Goal: Task Accomplishment & Management: Complete application form

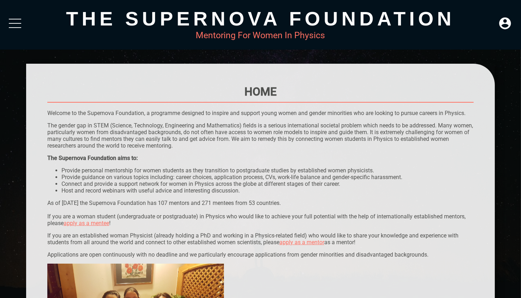
click at [165, 125] on p "The gender gap in STEM (Science, Technology, Engineering and Mathematics) field…" at bounding box center [260, 135] width 427 height 27
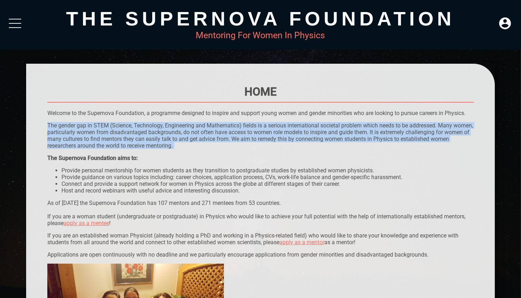
click at [165, 125] on p "The gender gap in STEM (Science, Technology, Engineering and Mathematics) field…" at bounding box center [260, 135] width 427 height 27
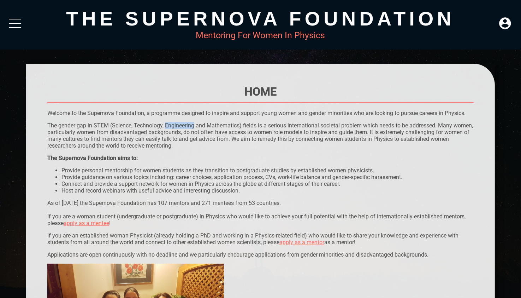
click at [165, 125] on p "The gender gap in STEM (Science, Technology, Engineering and Mathematics) field…" at bounding box center [260, 135] width 427 height 27
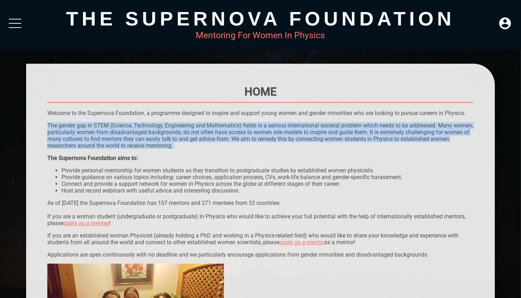
click at [165, 125] on p "The gender gap in STEM (Science, Technology, Engineering and Mathematics) field…" at bounding box center [260, 135] width 427 height 27
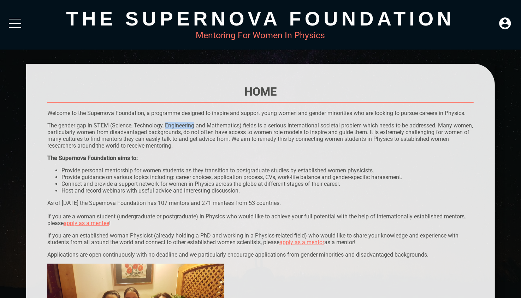
click at [167, 127] on p "The gender gap in STEM (Science, Technology, Engineering and Mathematics) field…" at bounding box center [260, 135] width 427 height 27
click at [98, 223] on link "apply as a mentee" at bounding box center [87, 222] width 46 height 7
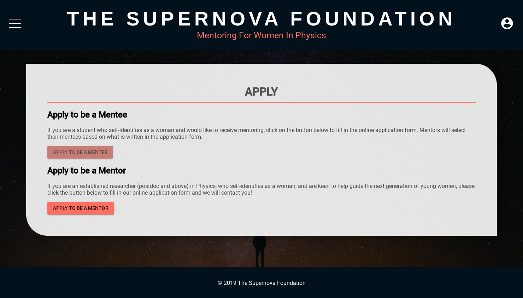
click at [70, 153] on span "Apply to be a mentee" at bounding box center [80, 152] width 54 height 9
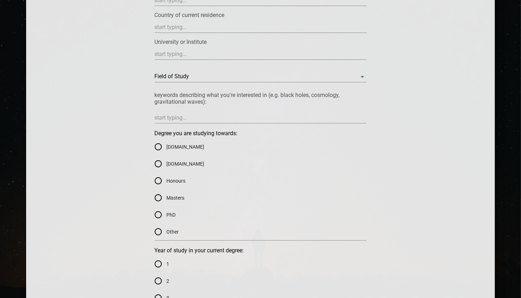
scroll to position [263, 0]
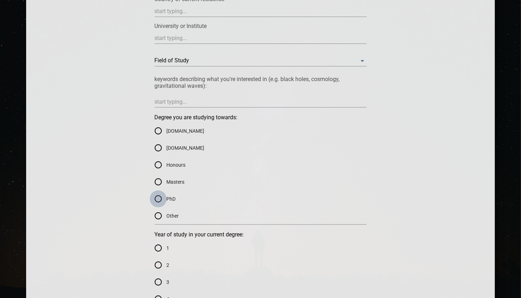
click at [160, 201] on input "PhD" at bounding box center [158, 198] width 17 height 17
radio input "true"
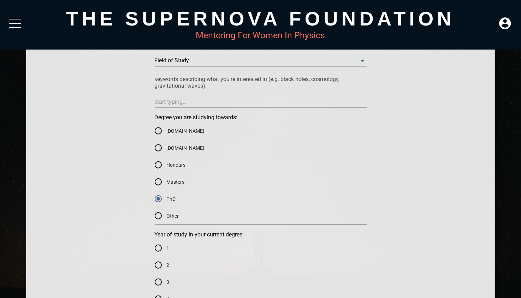
scroll to position [0, 0]
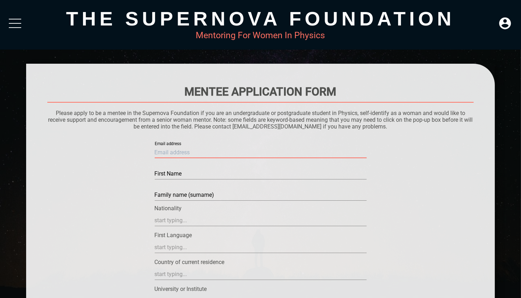
click at [178, 154] on input "text" at bounding box center [261, 152] width 212 height 11
type input "[EMAIL_ADDRESS][DOMAIN_NAME]"
click at [168, 175] on input "text" at bounding box center [261, 173] width 212 height 11
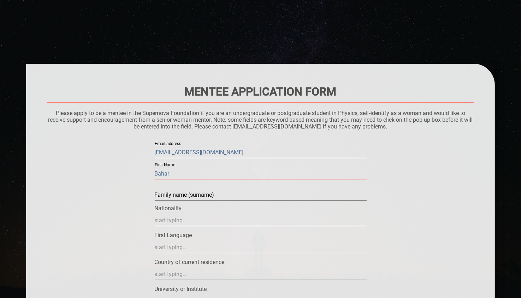
scroll to position [30, 0]
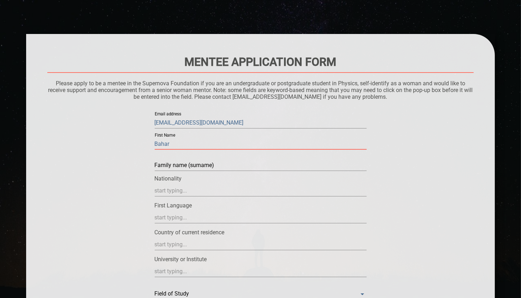
type input "Bahar"
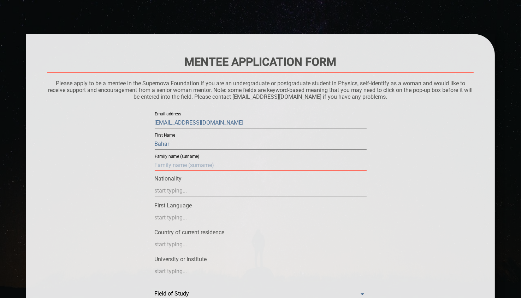
click at [169, 168] on input "text" at bounding box center [261, 164] width 212 height 11
type input "Torki"
click at [170, 192] on input "text" at bounding box center [261, 190] width 212 height 11
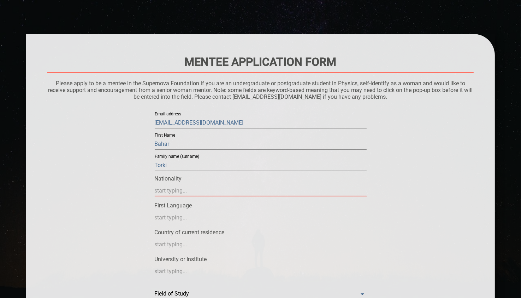
scroll to position [92, 0]
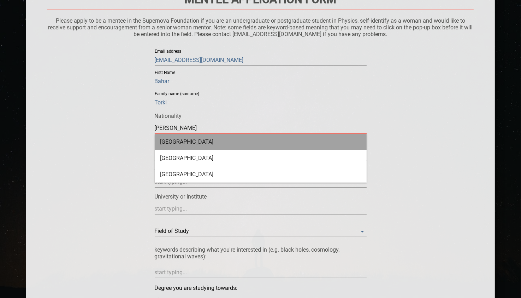
click at [177, 145] on div "[GEOGRAPHIC_DATA]" at bounding box center [261, 142] width 212 height 16
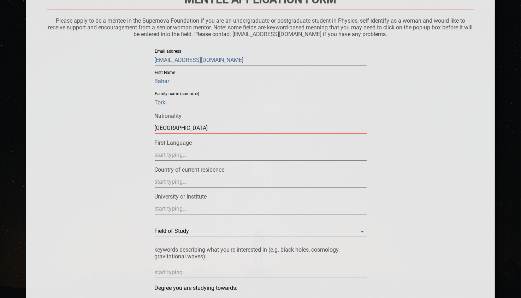
type input "[GEOGRAPHIC_DATA]"
click at [169, 153] on input "text" at bounding box center [261, 154] width 212 height 11
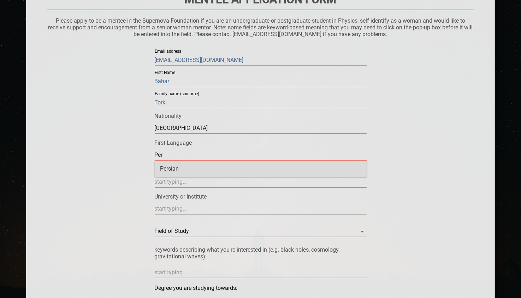
click at [174, 168] on div "Persian" at bounding box center [261, 168] width 212 height 16
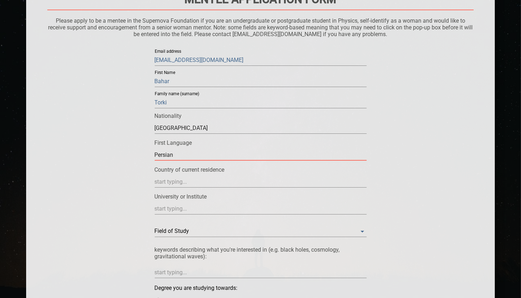
type input "Persian"
click at [166, 186] on input "text" at bounding box center [261, 181] width 212 height 11
type input "[GEOGRAPHIC_DATA]"
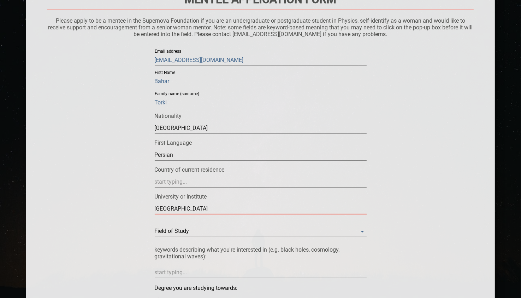
click at [168, 211] on input "[GEOGRAPHIC_DATA]" at bounding box center [261, 208] width 212 height 11
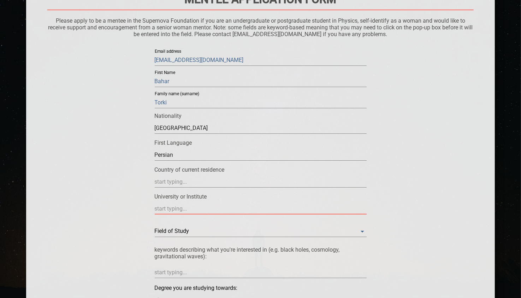
click at [176, 134] on input "text" at bounding box center [261, 127] width 212 height 11
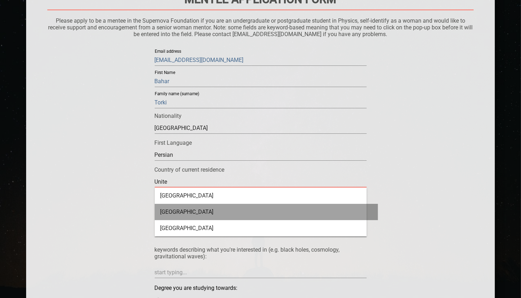
click at [171, 211] on div "[GEOGRAPHIC_DATA]" at bounding box center [266, 212] width 223 height 16
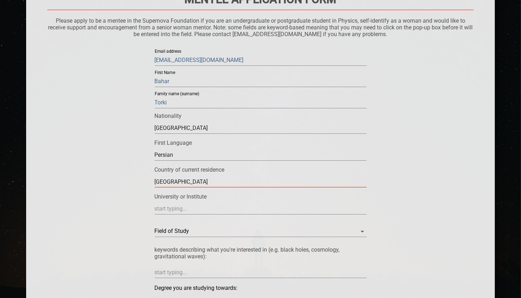
type input "[GEOGRAPHIC_DATA]"
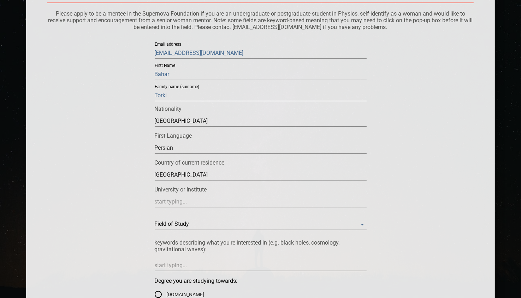
scroll to position [101, 0]
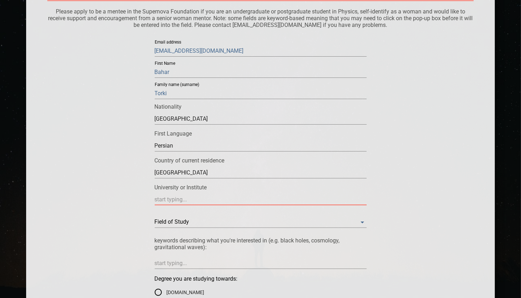
click at [164, 201] on input "text" at bounding box center [261, 199] width 212 height 11
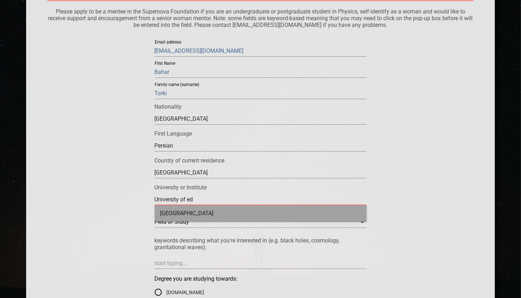
click at [191, 217] on div "[GEOGRAPHIC_DATA]" at bounding box center [261, 213] width 212 height 16
type input "[GEOGRAPHIC_DATA]"
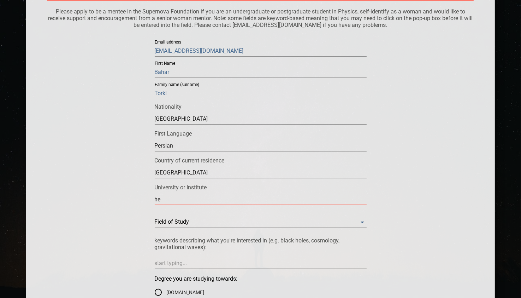
type input "h"
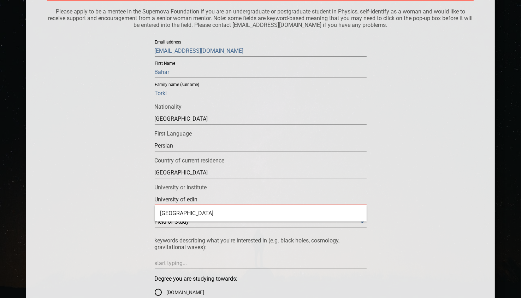
click at [191, 217] on div "[GEOGRAPHIC_DATA]" at bounding box center [261, 213] width 212 height 16
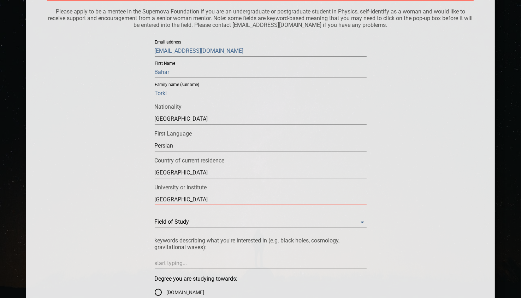
type input "[GEOGRAPHIC_DATA]"
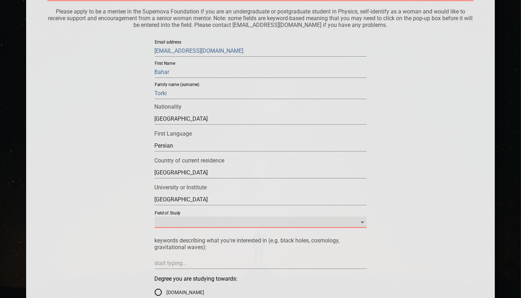
click at [163, 222] on Study "​" at bounding box center [261, 221] width 212 height 11
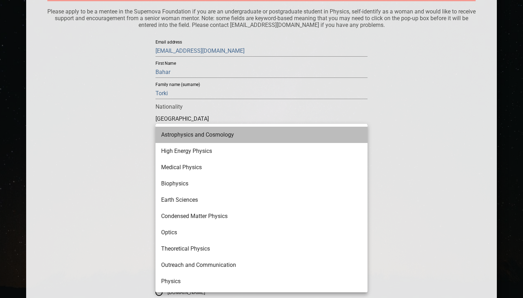
click at [215, 137] on li "Astrophysics and Cosmology" at bounding box center [262, 135] width 212 height 16
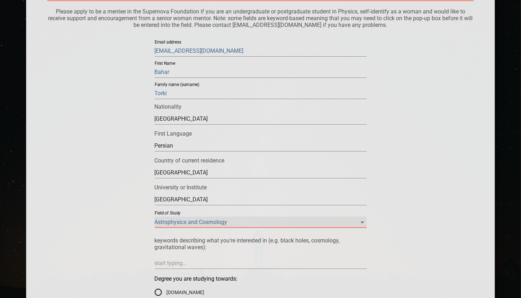
scroll to position [239, 0]
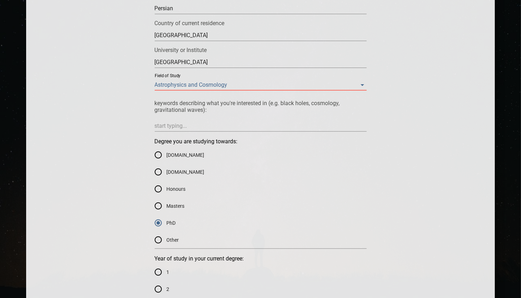
click at [194, 125] on textarea at bounding box center [261, 125] width 212 height 7
type textarea "r"
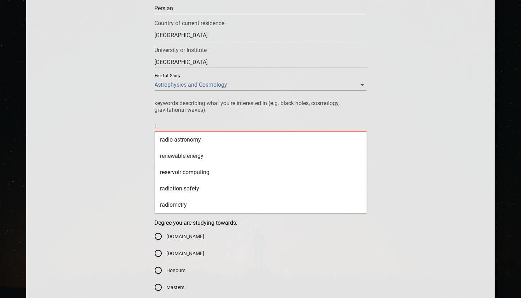
type textarea "ra"
type textarea "rad"
type textarea "radi"
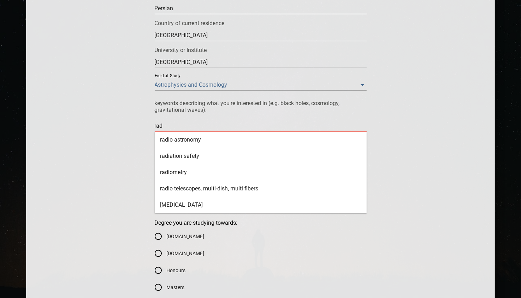
type textarea "radi"
type textarea "radio"
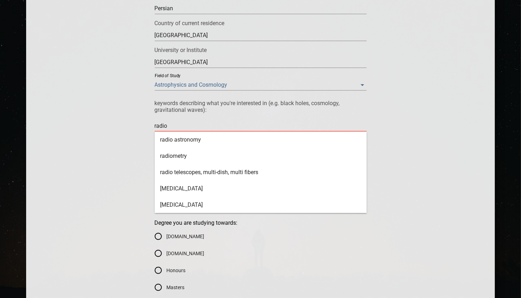
type textarea "radio i"
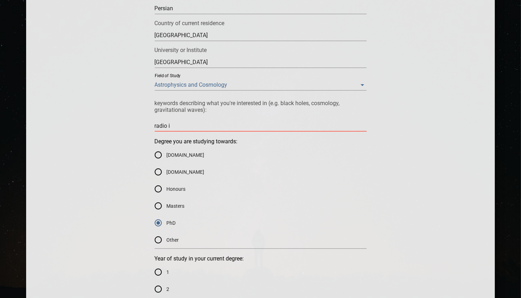
type textarea "radio in"
type textarea "radio int"
type textarea "radio inte"
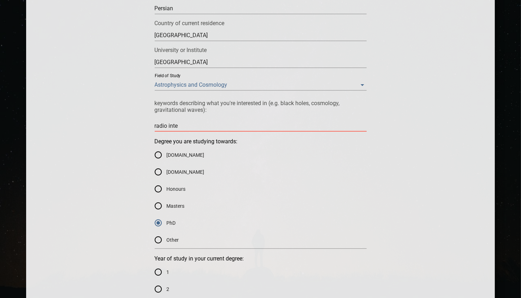
type textarea "radio inter"
type textarea "radio interf"
type textarea "radio interfe"
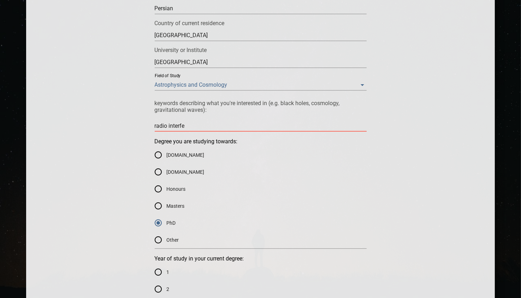
type textarea "radio interfer"
type textarea "radio interfero"
type textarea "radio interferom"
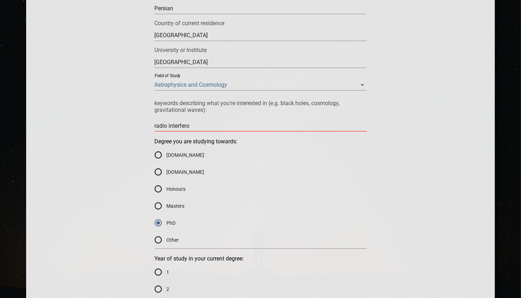
type textarea "radio interferom"
type textarea "radio interferome"
type textarea "radio interferomet"
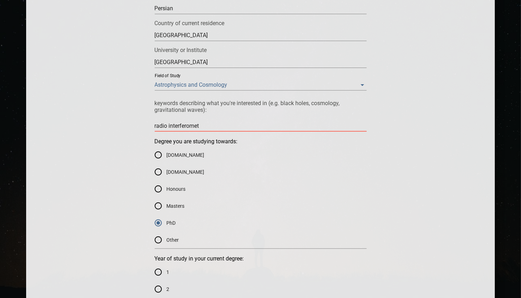
type textarea "radio interferometr"
type textarea "radio interferometri"
type textarea "radio interferometric"
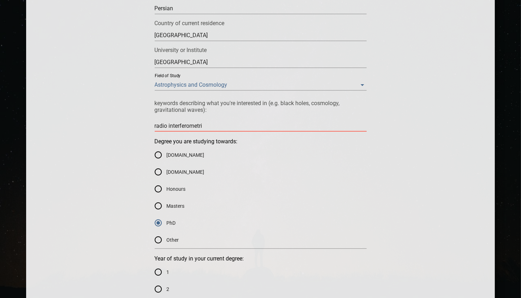
type textarea "radio interferometric"
type textarea "radio interferometric i"
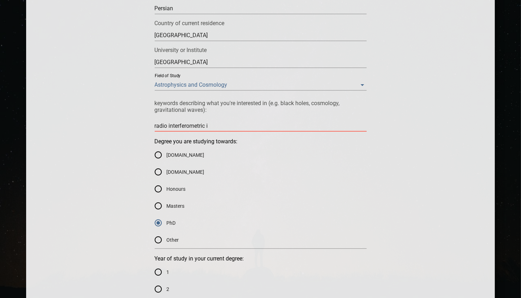
type textarea "radio interferometric im"
type textarea "radio interferometric ima"
type textarea "radio interferometric imag"
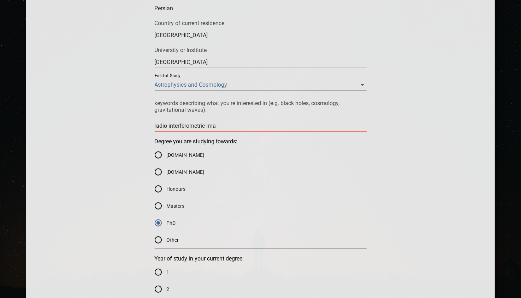
type textarea "radio interferometric imag"
type textarea "radio interferometric imagi"
type textarea "radio interferometric imagin"
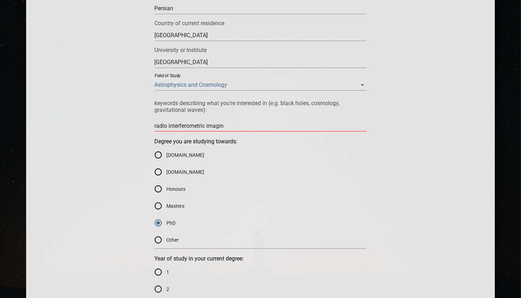
type textarea "radio interferometric imaging"
type textarea "radio interferometric imaging."
type textarea "radio interferometric imaging"
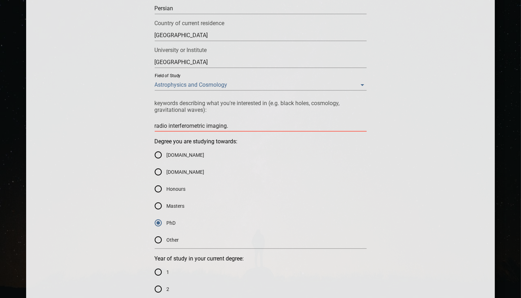
type textarea "radio interferometric imaging"
type textarea "radio interferometric imaging,"
type textarea "radio interferometric imaging, c"
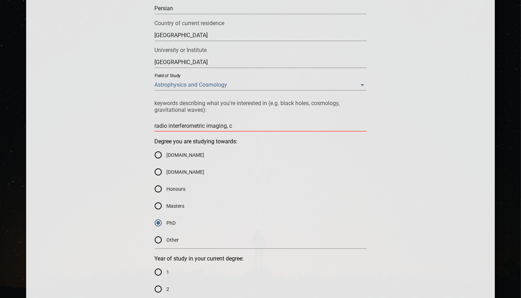
type textarea "radio interferometric imaging, co"
type textarea "radio interferometric imaging, com"
type textarea "radio interferometric imaging, comp"
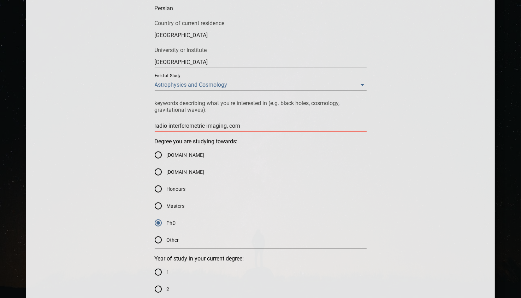
type textarea "radio interferometric imaging, comp"
type textarea "radio interferometric imaging, compu"
type textarea "radio interferometric imaging, comput"
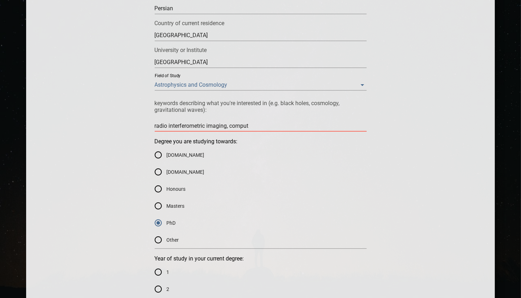
type textarea "radio interferometric imaging, computa"
type textarea "radio interferometric imaging, computat"
type textarea "radio interferometric imaging, computati"
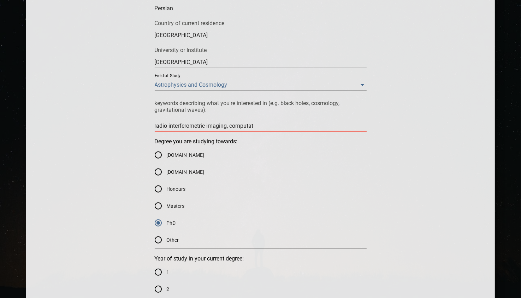
type textarea "radio interferometric imaging, computati"
type textarea "radio interferometric imaging, computatio"
type textarea "radio interferometric imaging, computation"
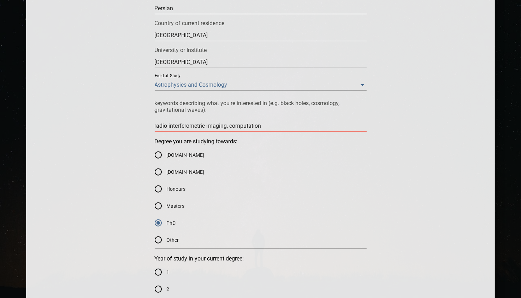
type textarea "radio interferometric imaging, computationa"
type textarea "radio interferometric imaging, computational"
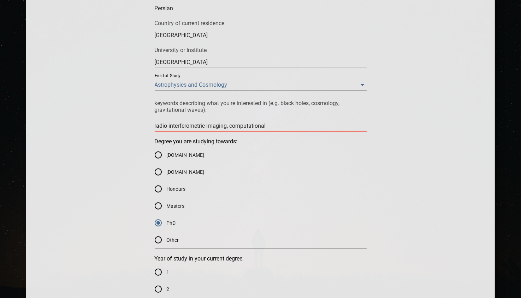
type textarea "radio interferometric imaging, computational"
type textarea "radio interferometric imaging, computational i"
type textarea "radio interferometric imaging, computational im"
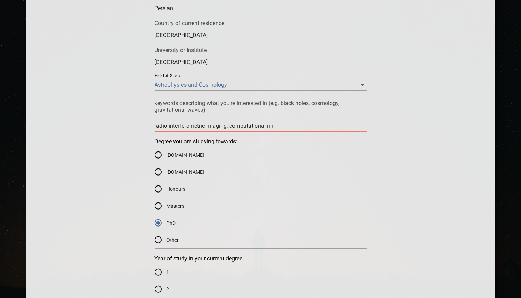
type textarea "radio interferometric imaging, computational ima"
type textarea "radio interferometric imaging, computational imag"
type textarea "radio interferometric imaging, computational imagi"
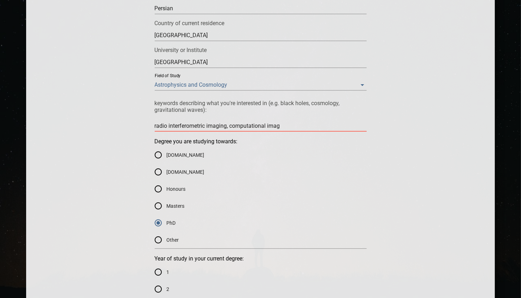
type textarea "radio interferometric imaging, computational imagi"
type textarea "radio interferometric imaging, computational imagin"
type textarea "radio interferometric imaging, computational imaging"
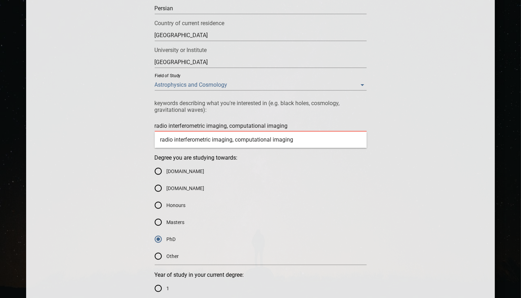
type textarea "radio interferometric imaging, computational imaging"
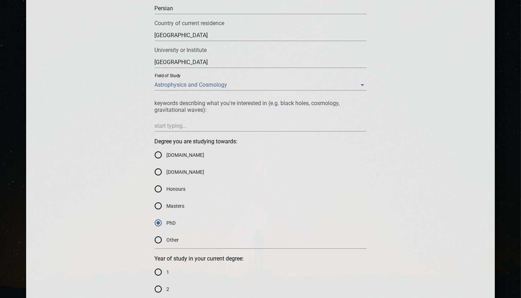
click at [66, 124] on div "Mentee Application Form Please apply to be a mentee in the Supernova Foundation…" at bounding box center [260, 227] width 427 height 763
click at [167, 128] on textarea at bounding box center [261, 125] width 212 height 7
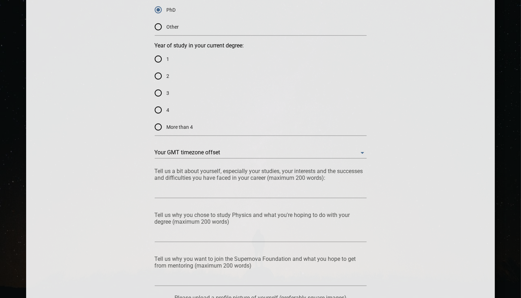
scroll to position [475, 0]
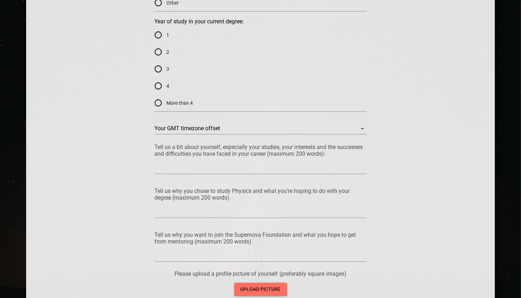
click at [159, 72] on input "3" at bounding box center [158, 68] width 17 height 17
radio input "true"
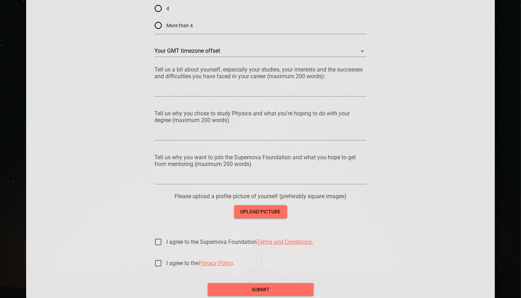
scroll to position [619, 0]
